Goal: Answer question/provide support: Share knowledge or assist other users

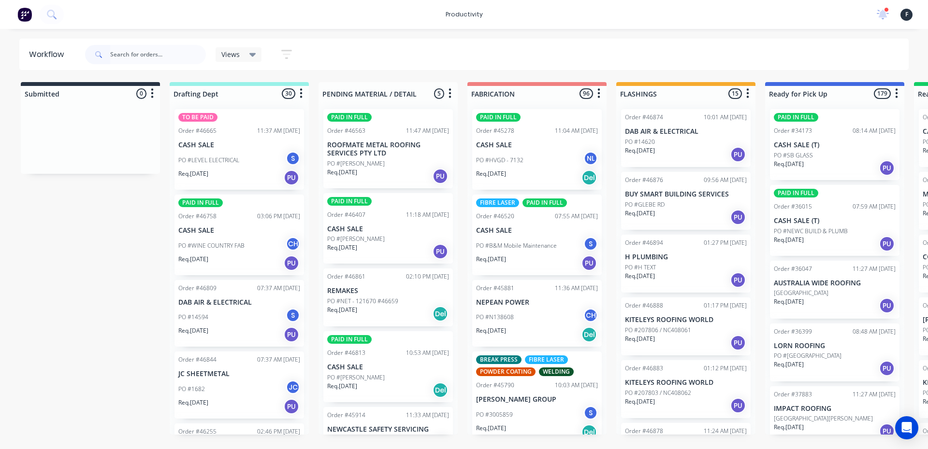
click at [161, 53] on input "text" at bounding box center [158, 54] width 96 height 19
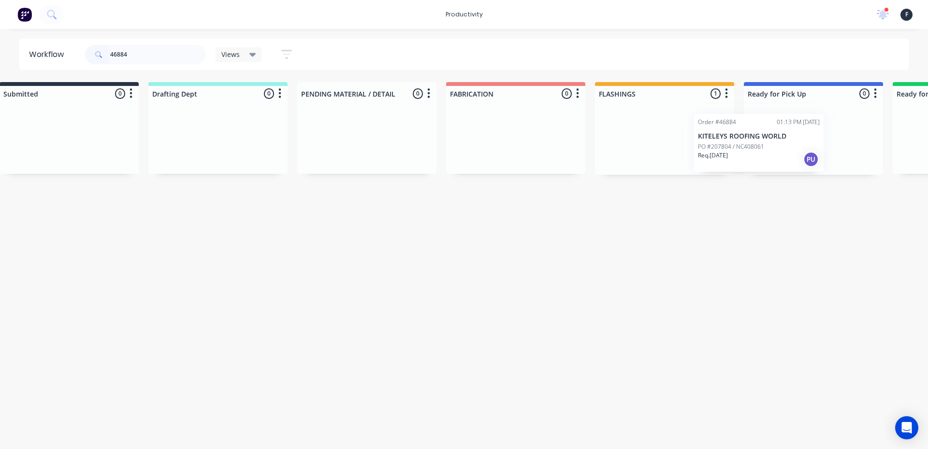
scroll to position [0, 41]
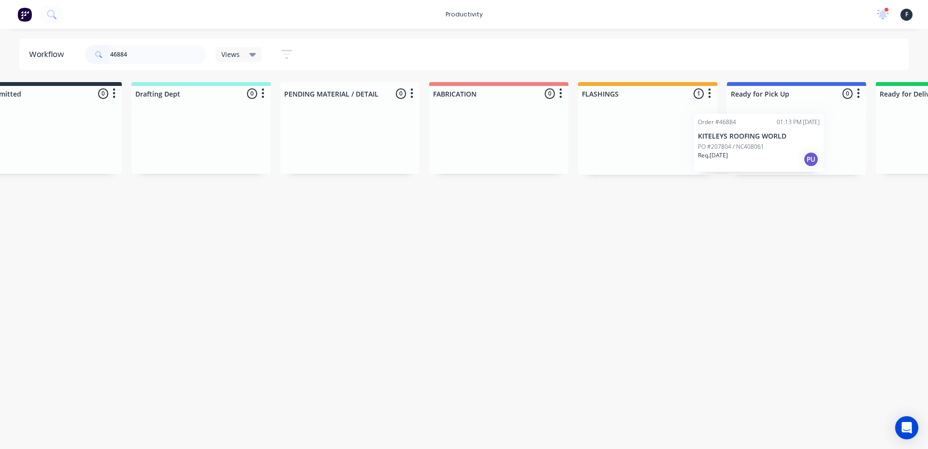
drag, startPoint x: 650, startPoint y: 138, endPoint x: 725, endPoint y: 143, distance: 75.5
click at [725, 143] on div "Submitted 0 Sort By Created date Required date Order number Customer name Most …" at bounding box center [759, 128] width 1611 height 93
type input "46884"
click at [764, 141] on div "Order #46884 01:13 PM [DATE] KITELEYS ROOFING WORLD PO #207804 / NC408061 Req. …" at bounding box center [793, 137] width 139 height 73
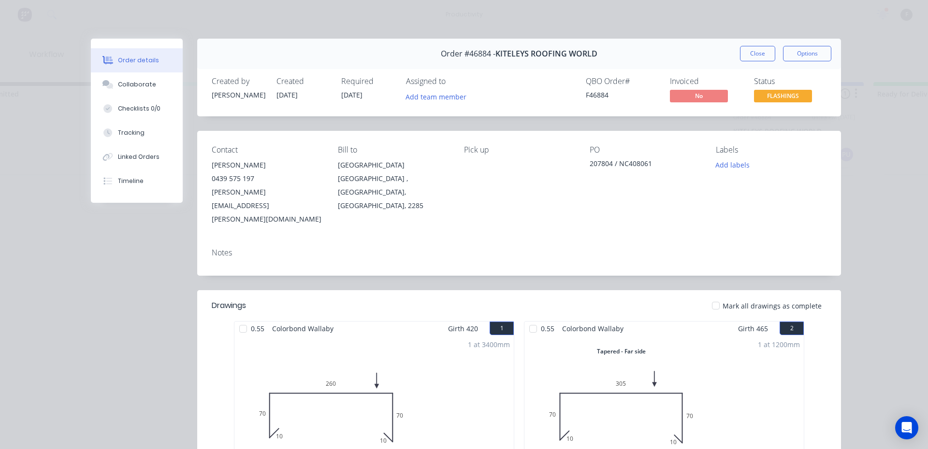
click at [115, 90] on button "Collaborate" at bounding box center [137, 84] width 92 height 24
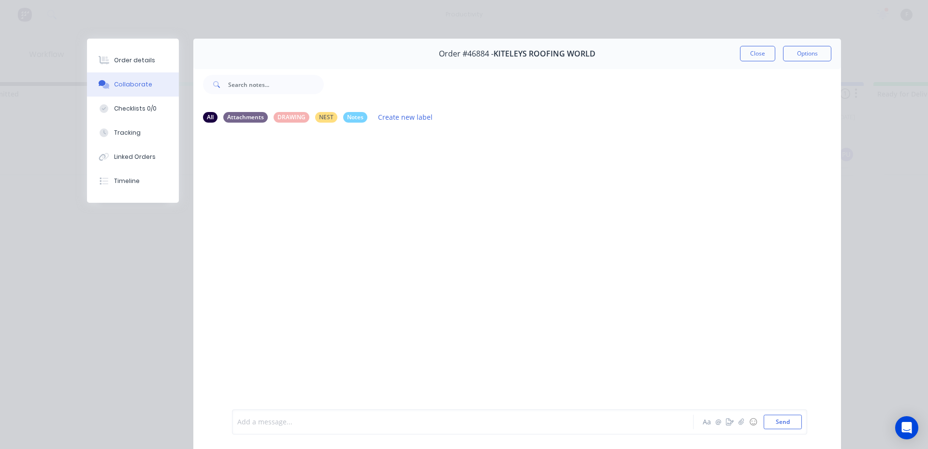
click at [305, 423] on div at bounding box center [449, 422] width 423 height 10
click at [750, 51] on button "Close" at bounding box center [757, 53] width 35 height 15
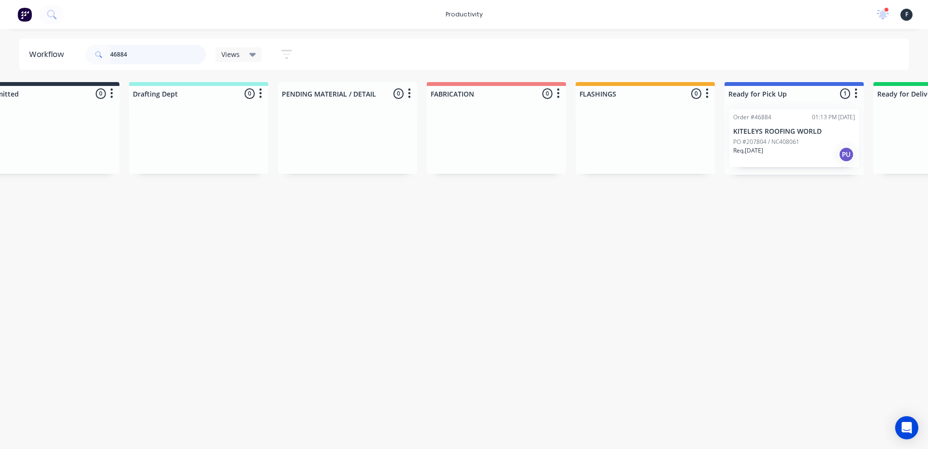
click at [166, 61] on input "46884" at bounding box center [158, 54] width 96 height 19
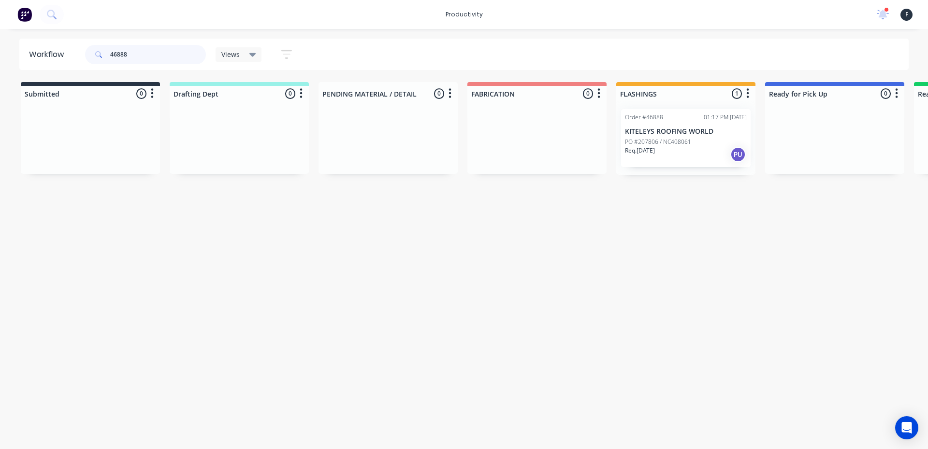
type input "46888"
click at [655, 171] on div "Order #46888 01:17 PM 11/08/25 KITELEYS ROOFING WORLD PO #207806 / NC408061 Req…" at bounding box center [685, 137] width 139 height 73
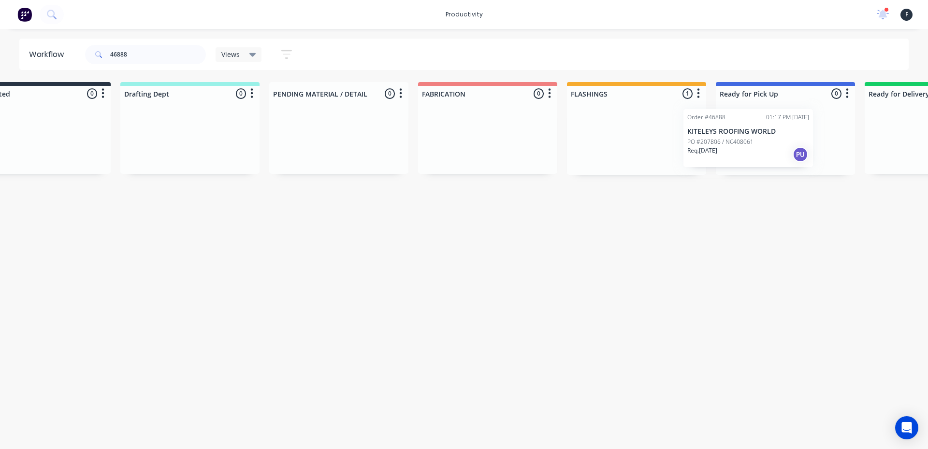
drag, startPoint x: 649, startPoint y: 144, endPoint x: 719, endPoint y: 144, distance: 69.6
click at [719, 144] on div "Submitted 0 Sort By Created date Required date Order number Customer name Most …" at bounding box center [748, 128] width 1611 height 93
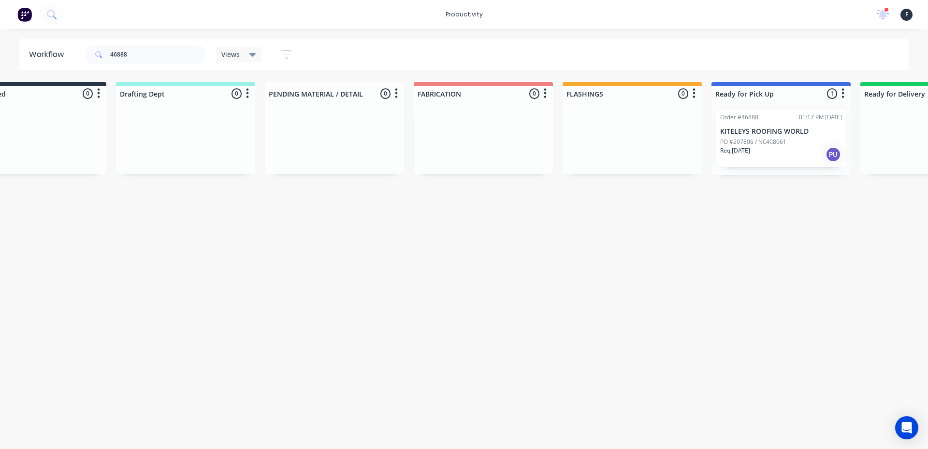
click at [727, 142] on p "PO #207806 / NC408061" at bounding box center [753, 142] width 66 height 9
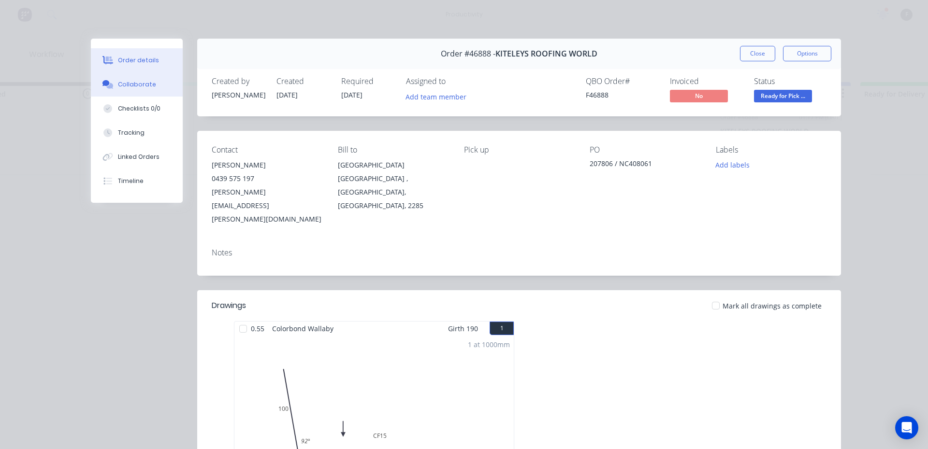
click at [161, 77] on button "Collaborate" at bounding box center [137, 84] width 92 height 24
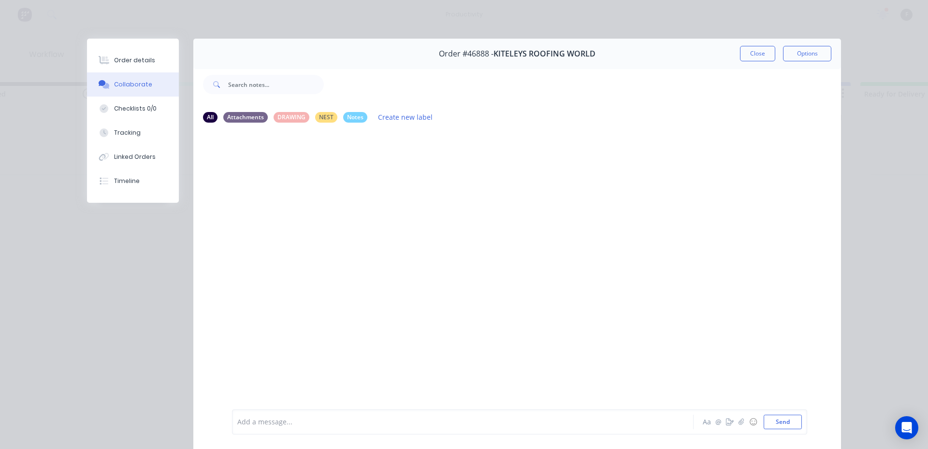
click at [269, 428] on div "Add a message..." at bounding box center [448, 422] width 423 height 14
click at [746, 47] on button "Close" at bounding box center [757, 53] width 35 height 15
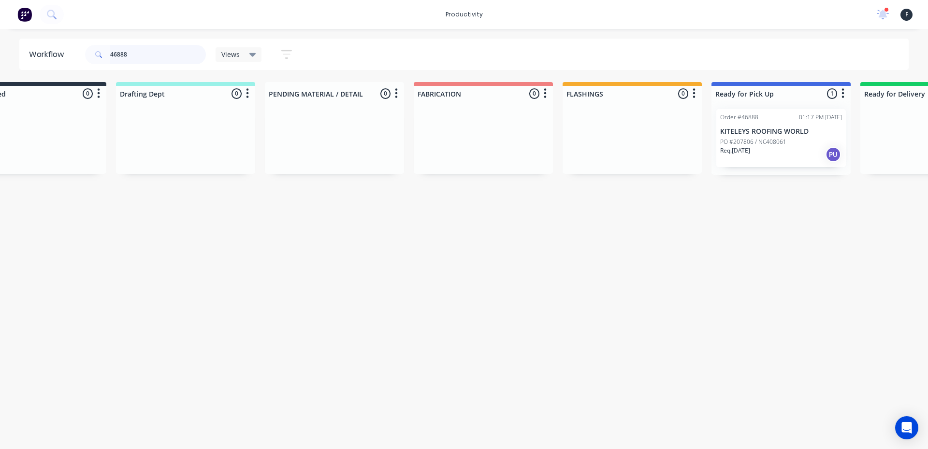
click at [162, 52] on input "46888" at bounding box center [158, 54] width 96 height 19
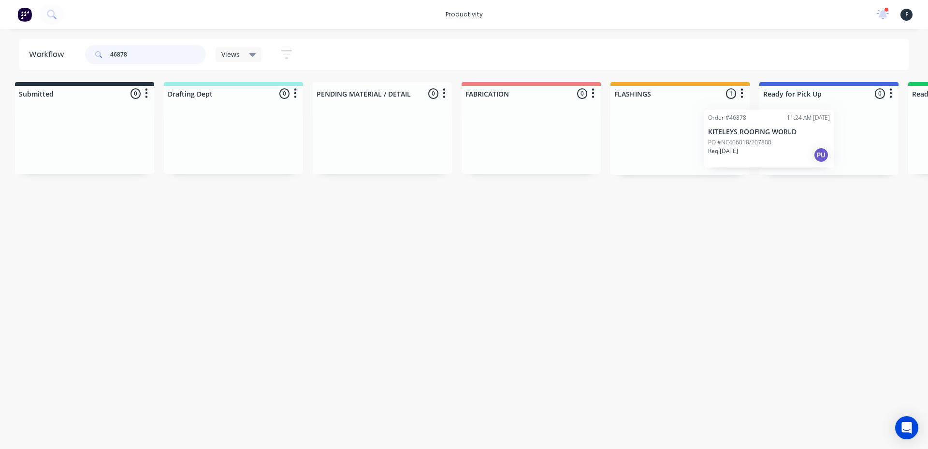
scroll to position [0, 10]
drag, startPoint x: 725, startPoint y: 154, endPoint x: 811, endPoint y: 154, distance: 85.5
click at [811, 154] on div "Submitted 0 Sort By Created date Required date Order number Customer name Most …" at bounding box center [788, 128] width 1611 height 93
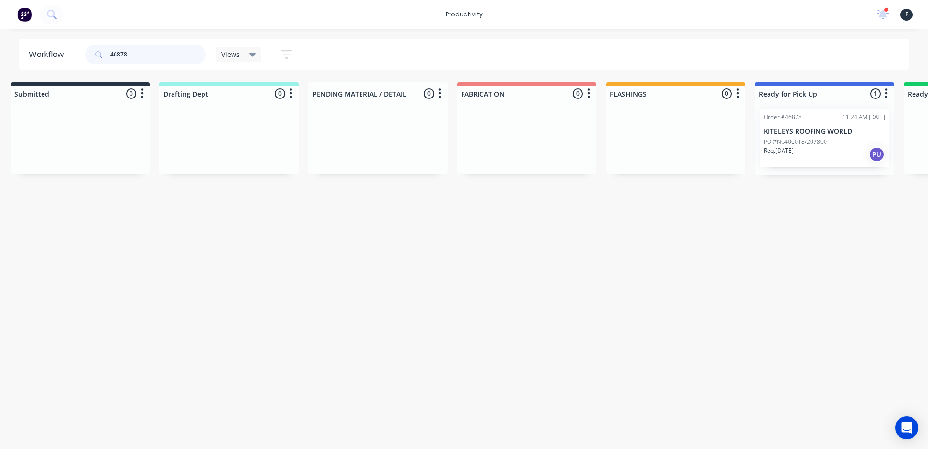
type input "46878"
click at [812, 154] on div "Req. 12/08/25 PU" at bounding box center [824, 154] width 122 height 16
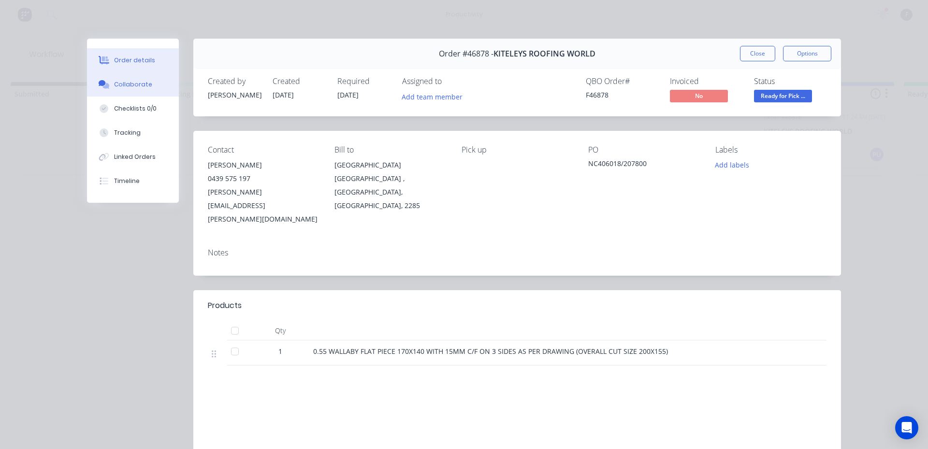
click at [114, 85] on div "Collaborate" at bounding box center [133, 84] width 38 height 9
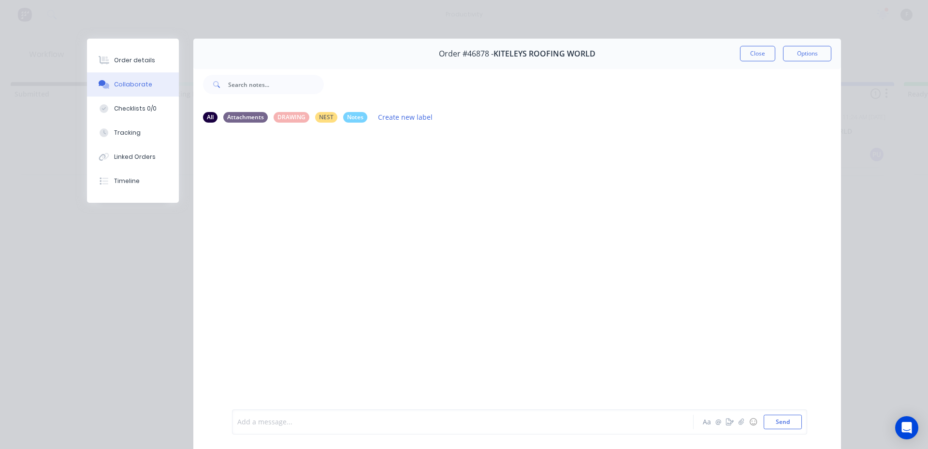
click at [265, 425] on div at bounding box center [449, 422] width 423 height 10
click at [751, 52] on button "Close" at bounding box center [757, 53] width 35 height 15
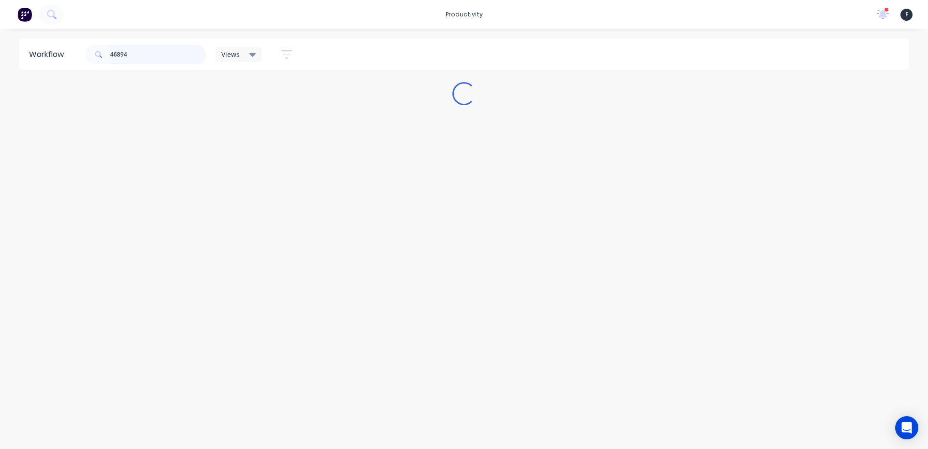
scroll to position [0, 0]
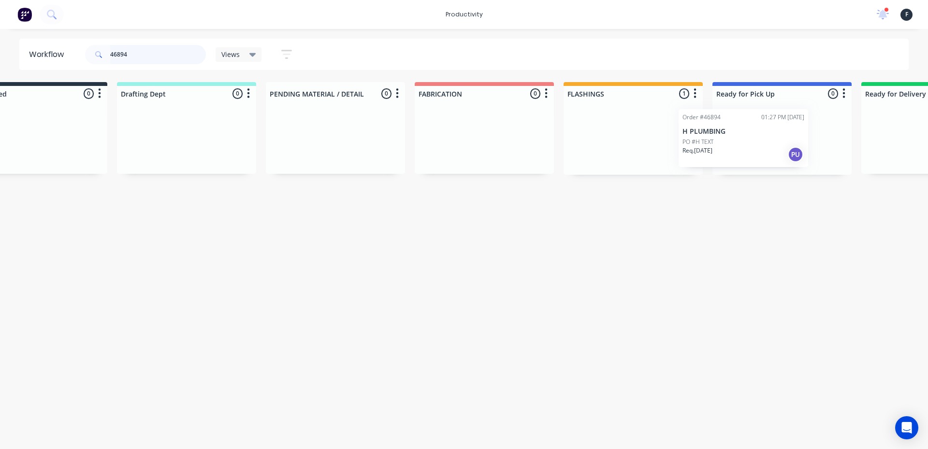
drag, startPoint x: 647, startPoint y: 157, endPoint x: 717, endPoint y: 156, distance: 69.1
click at [717, 156] on div "Submitted 0 Sort By Created date Required date Order number Customer name Most …" at bounding box center [745, 128] width 1611 height 93
type input "46894"
click at [787, 160] on div "Order #46894 01:27 PM 11/08/25 H PLUMBING PO #H TEXT Req. 12/08/25 PU" at bounding box center [779, 137] width 139 height 73
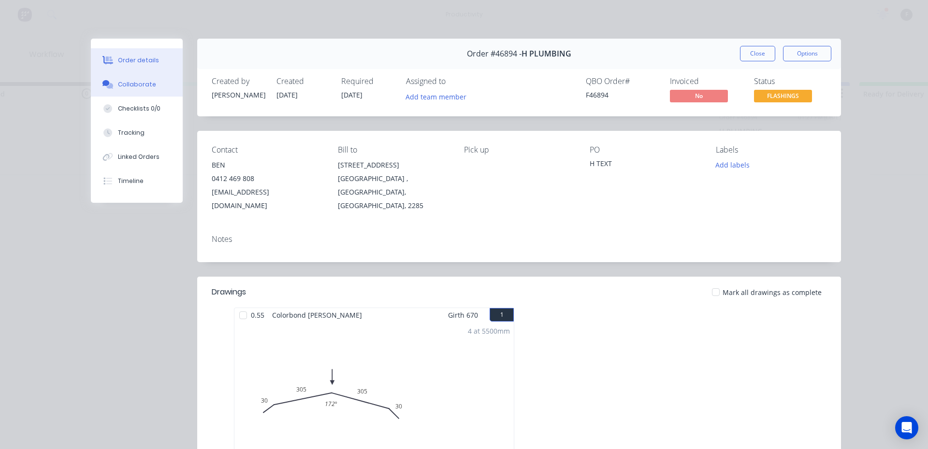
click at [135, 87] on div "Collaborate" at bounding box center [137, 84] width 38 height 9
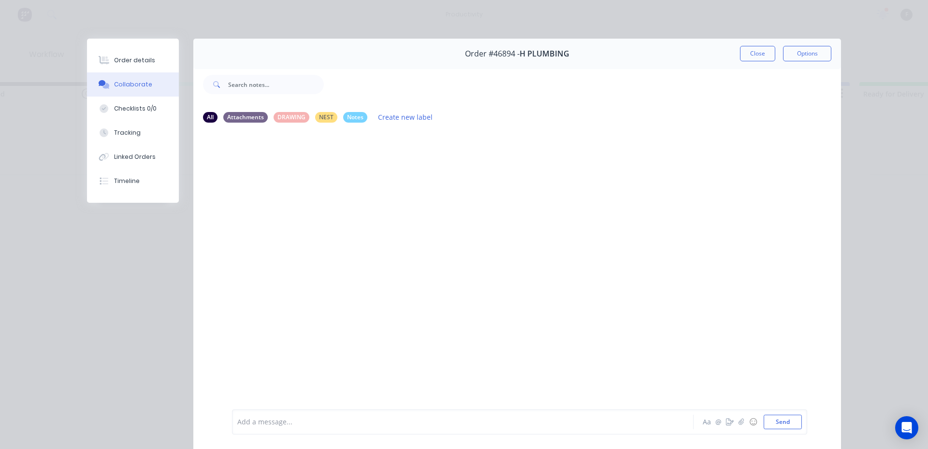
click at [288, 422] on div at bounding box center [449, 422] width 423 height 10
click at [747, 51] on button "Close" at bounding box center [757, 53] width 35 height 15
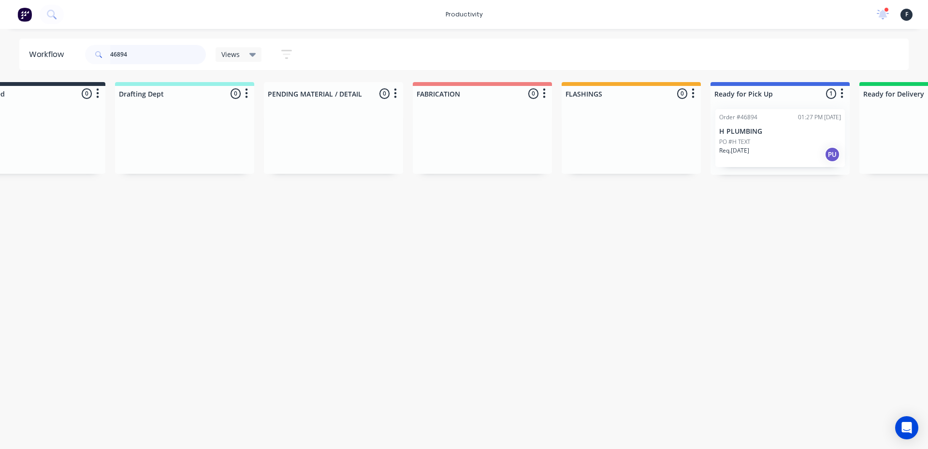
click at [137, 49] on input "46894" at bounding box center [158, 54] width 96 height 19
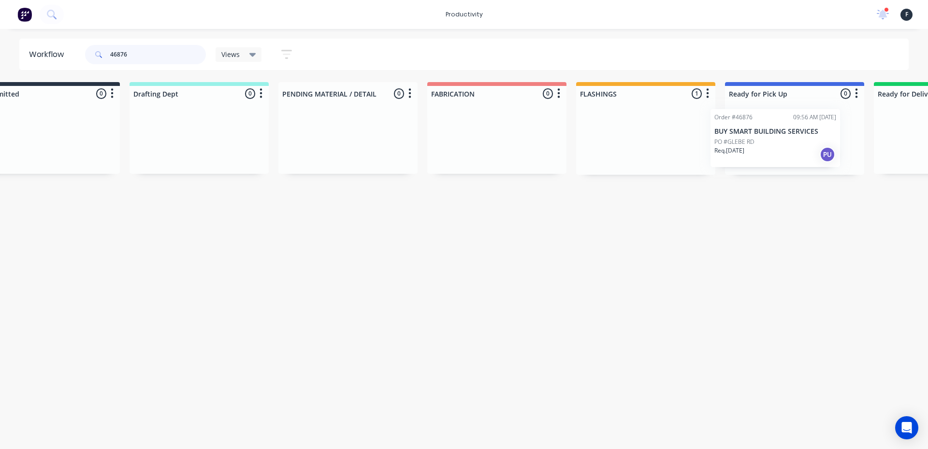
drag, startPoint x: 658, startPoint y: 149, endPoint x: 756, endPoint y: 149, distance: 97.6
click at [756, 149] on div "Submitted 0 Sort By Created date Required date Order number Customer name Most …" at bounding box center [758, 128] width 1611 height 93
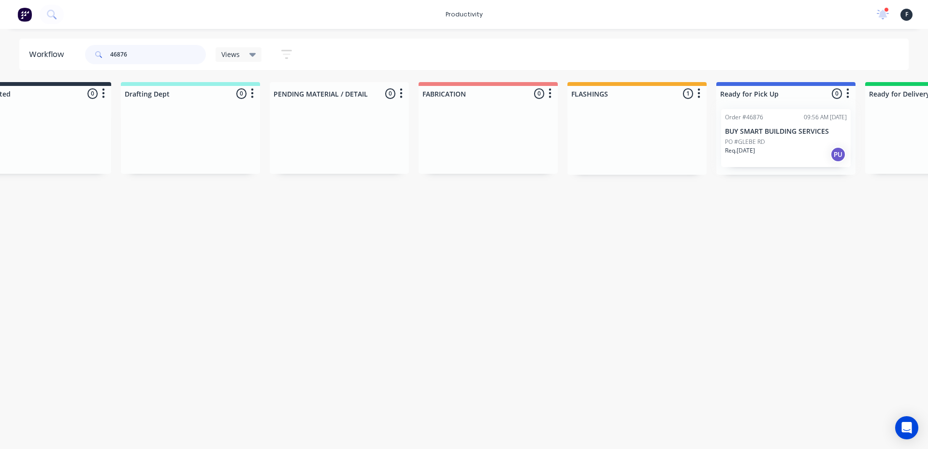
type input "46876"
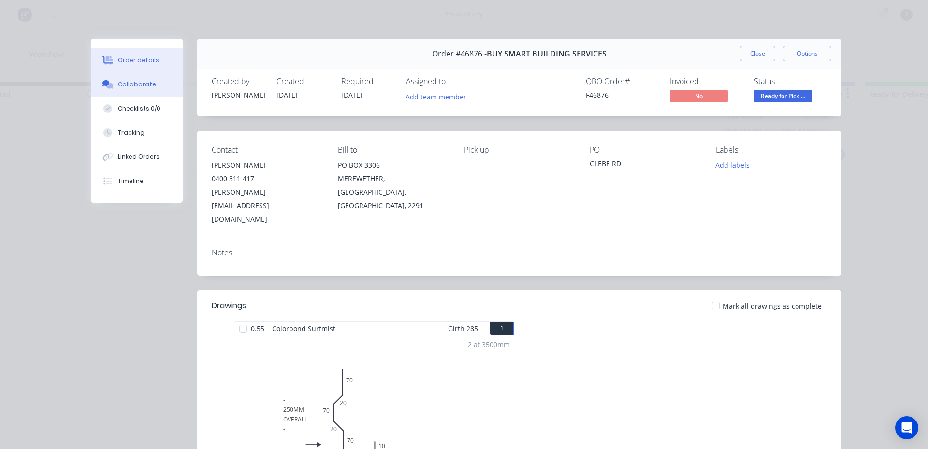
click at [142, 90] on button "Collaborate" at bounding box center [137, 84] width 92 height 24
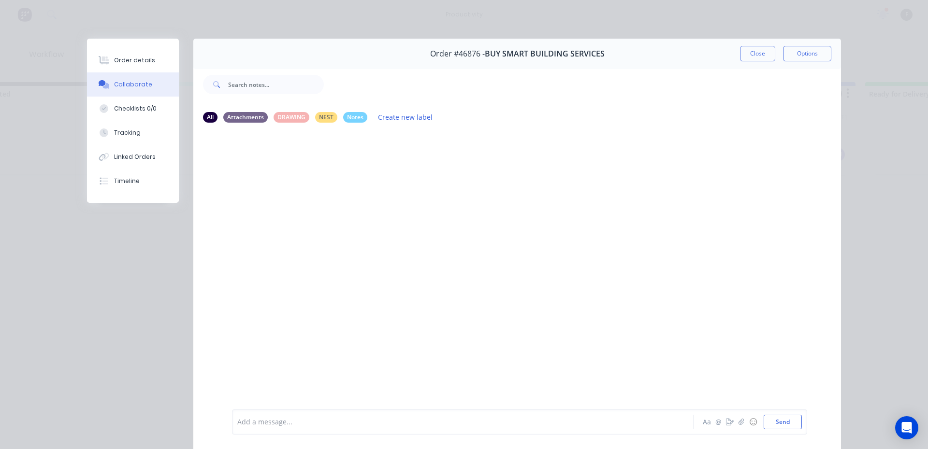
click at [259, 422] on div at bounding box center [449, 422] width 423 height 10
